Goal: Navigation & Orientation: Find specific page/section

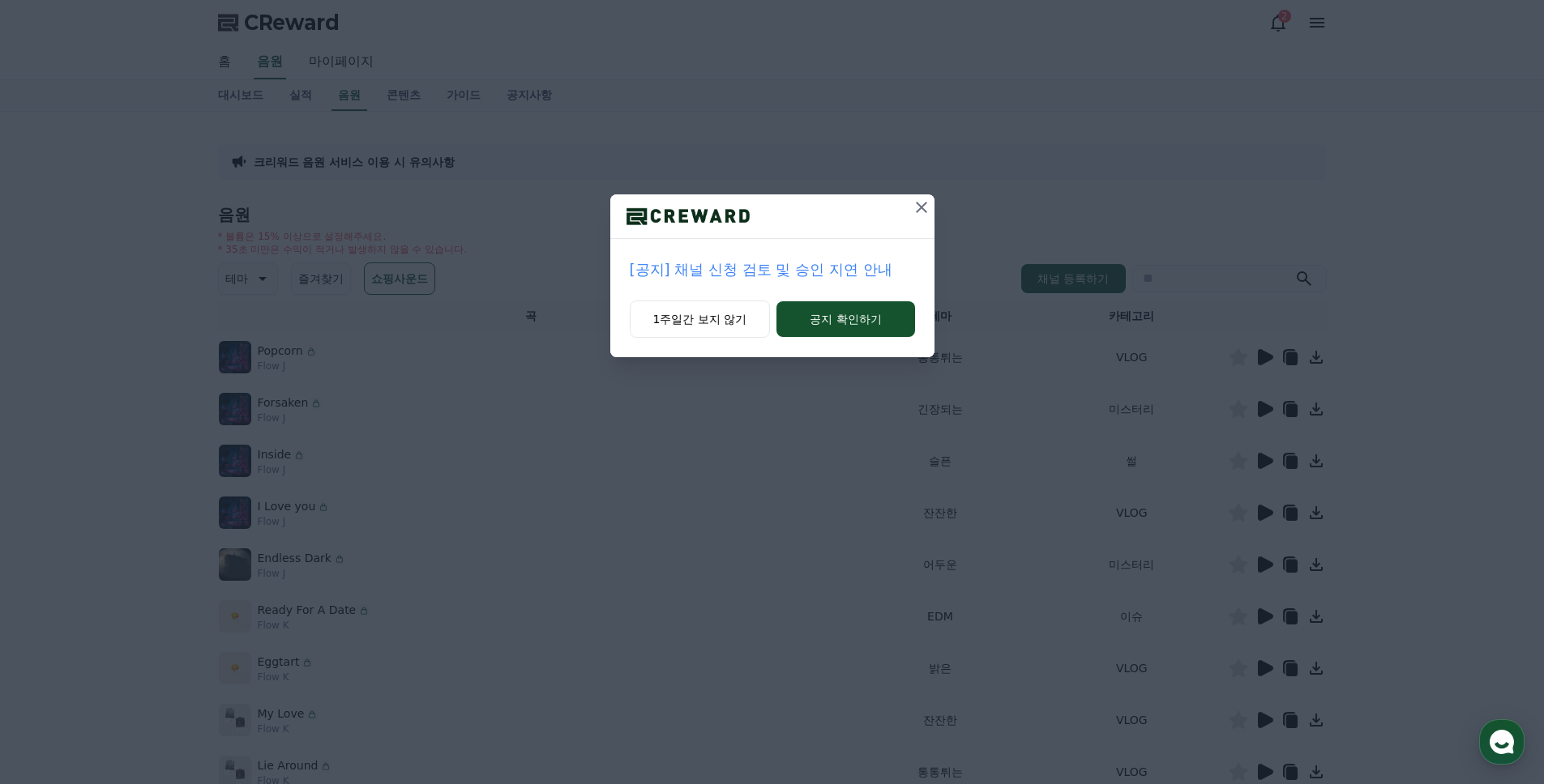
click at [835, 267] on p "[공지] 채널 신청 검토 및 승인 지연 안내" at bounding box center [772, 270] width 286 height 23
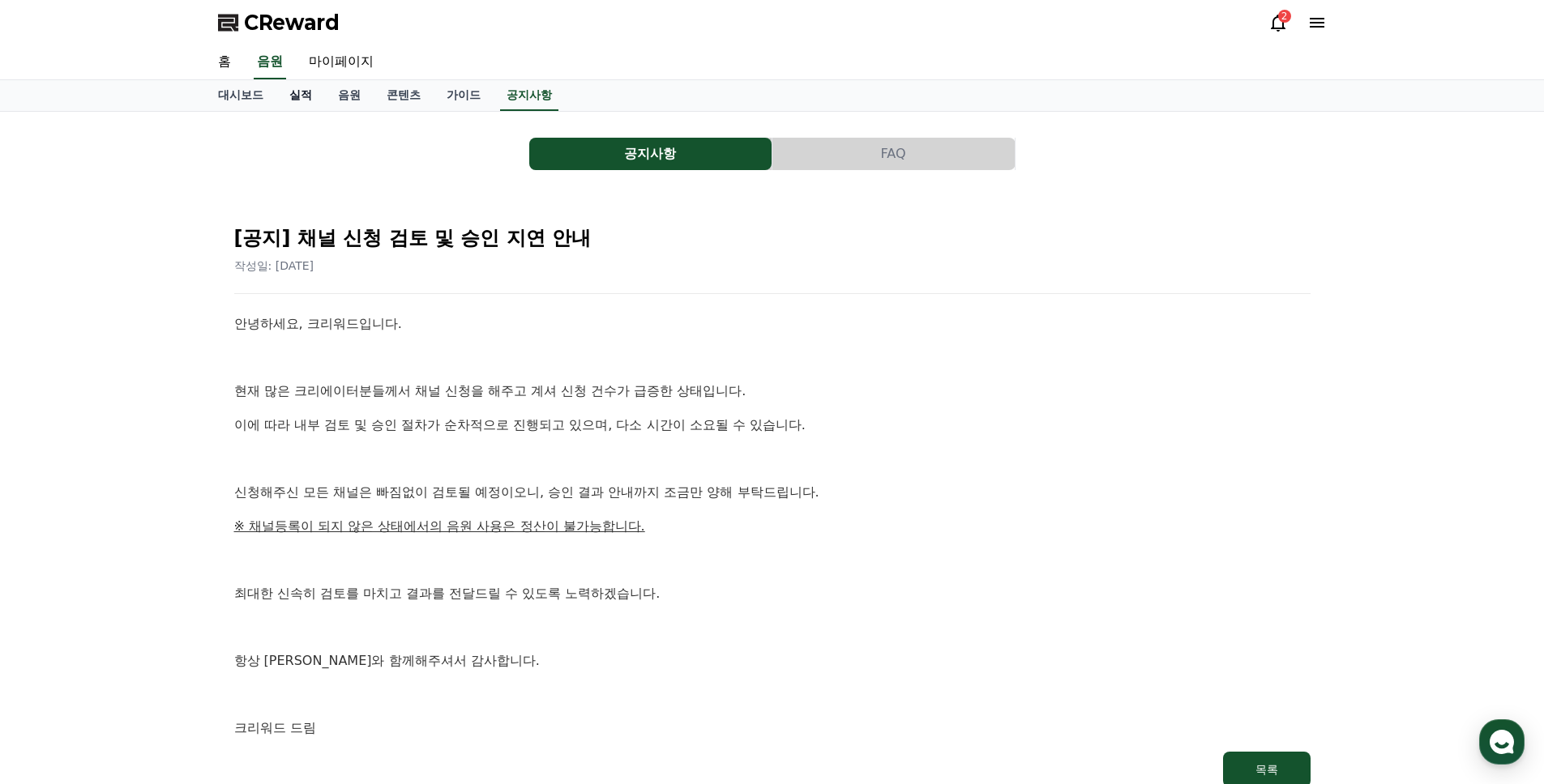
click at [307, 98] on link "실적" at bounding box center [301, 95] width 49 height 31
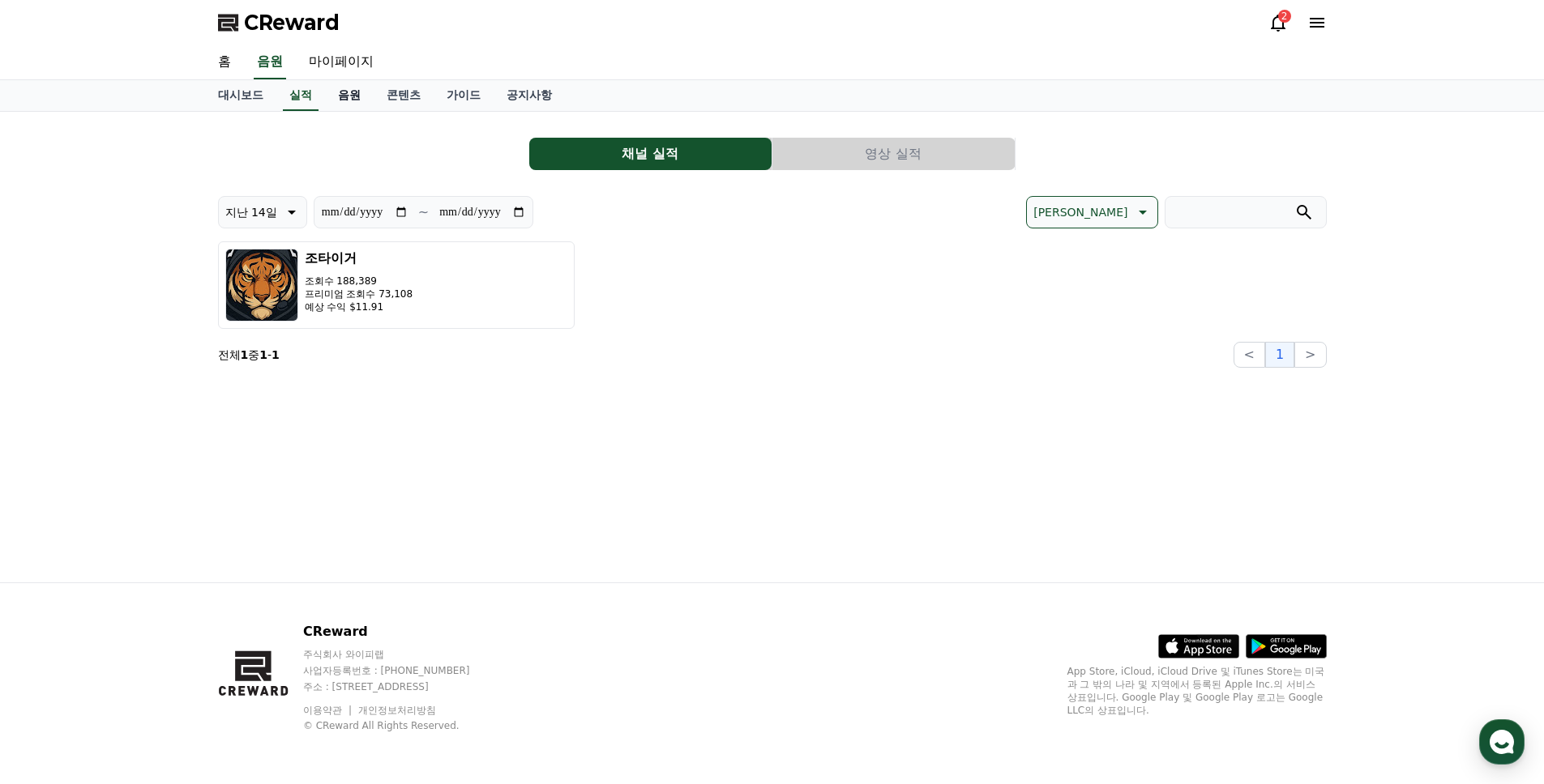
click at [335, 92] on link "음원" at bounding box center [349, 95] width 49 height 31
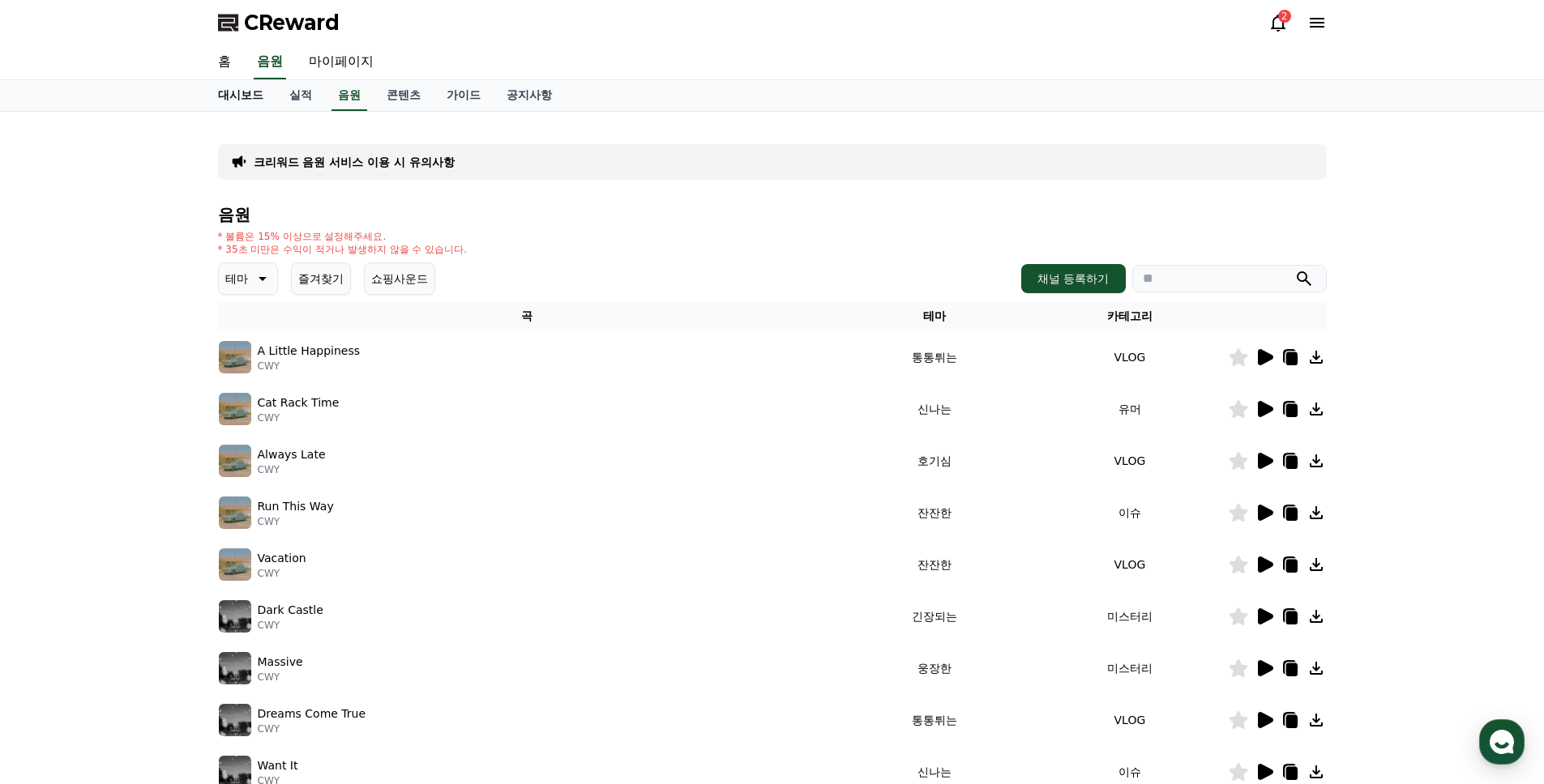
click at [237, 101] on link "대시보드" at bounding box center [240, 95] width 71 height 31
